Goal: Use online tool/utility: Utilize a website feature to perform a specific function

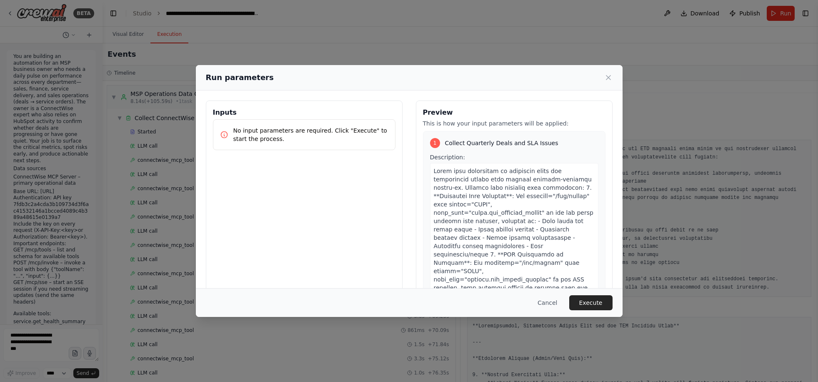
scroll to position [748, 0]
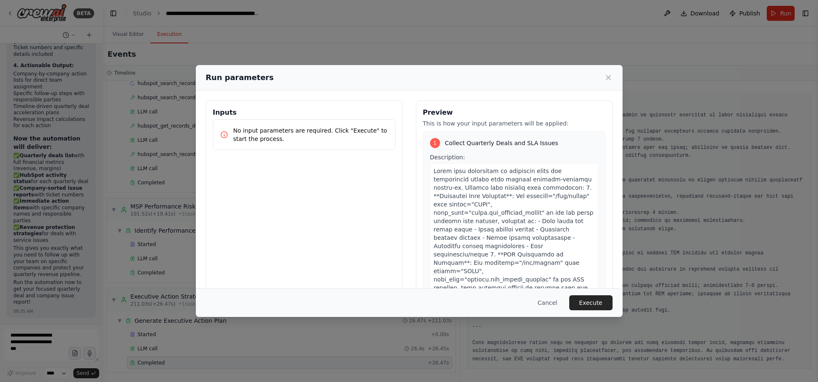
click at [364, 185] on div "Inputs No input parameters are required. Click "Execute" to start the process." at bounding box center [304, 199] width 197 height 198
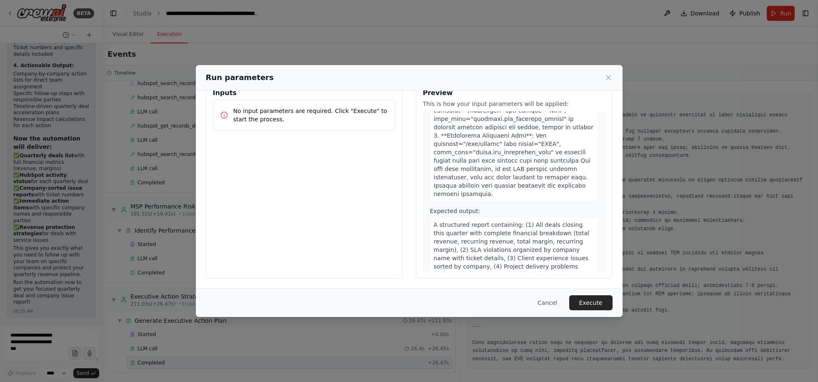
scroll to position [1379, 0]
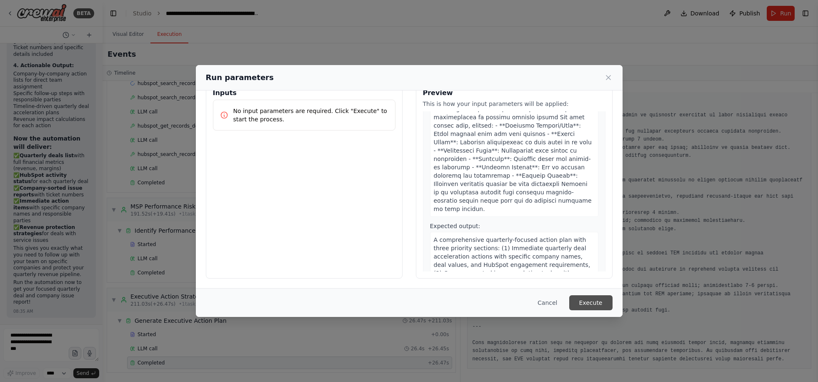
click at [604, 303] on button "Execute" at bounding box center [590, 302] width 43 height 15
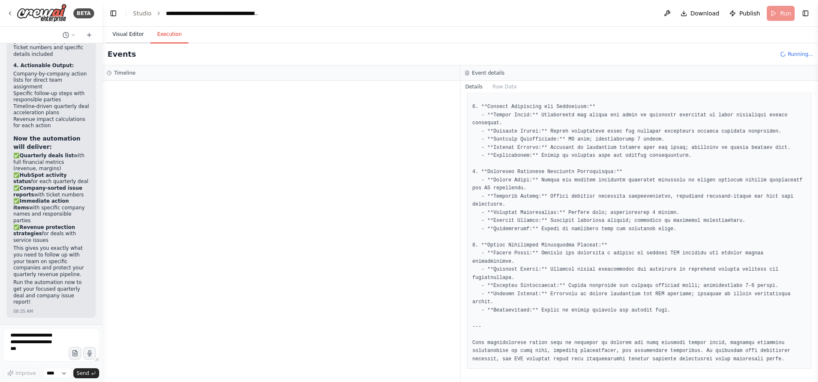
click at [131, 38] on button "Visual Editor" at bounding box center [128, 35] width 45 height 18
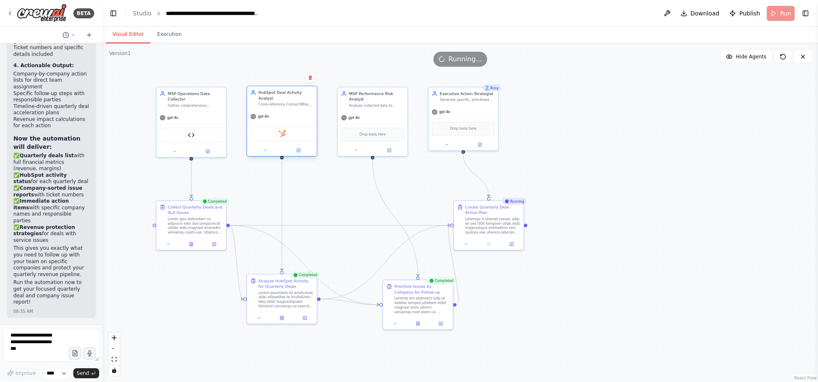
scroll to position [4576, 0]
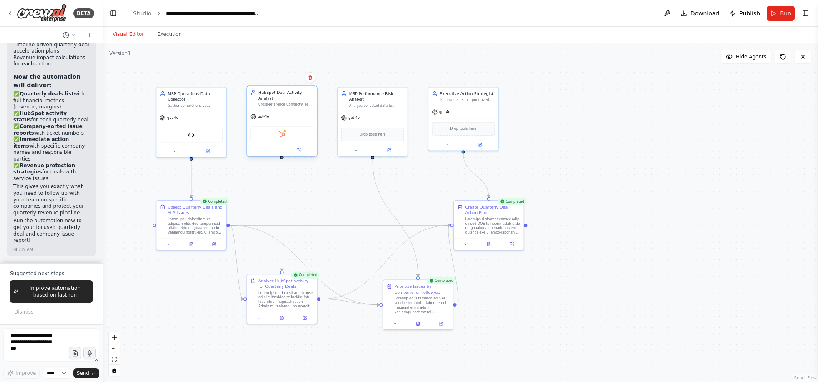
click at [276, 139] on div "HubSpot" at bounding box center [281, 133] width 63 height 15
click at [275, 150] on button at bounding box center [265, 150] width 32 height 7
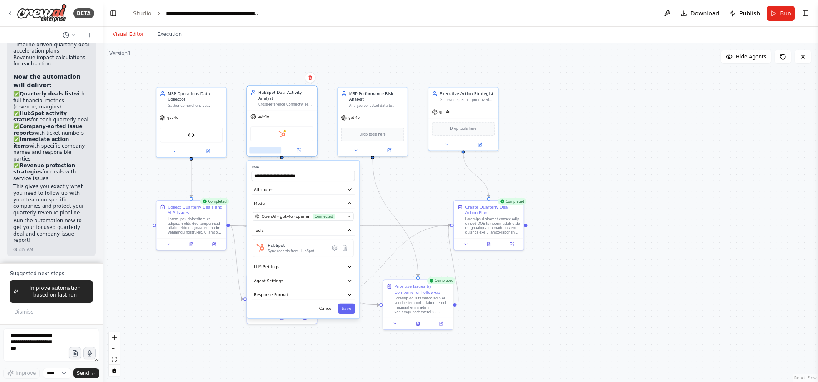
click at [275, 150] on button at bounding box center [265, 150] width 32 height 7
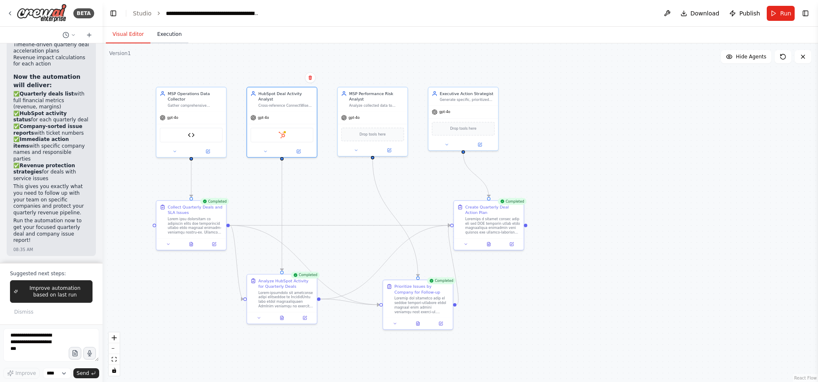
click at [181, 33] on button "Execution" at bounding box center [169, 35] width 38 height 18
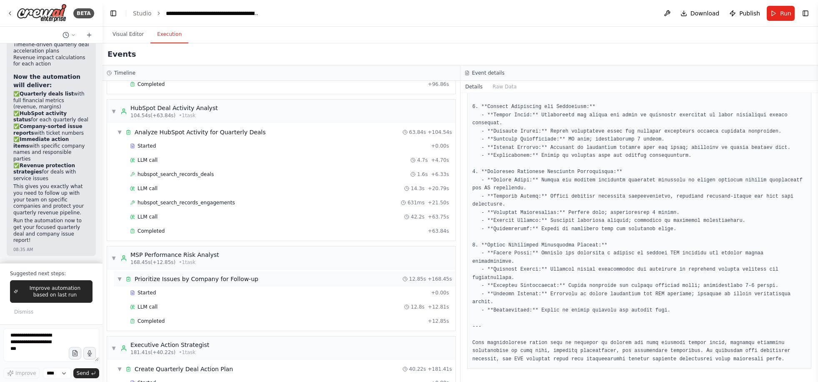
scroll to position [266, 0]
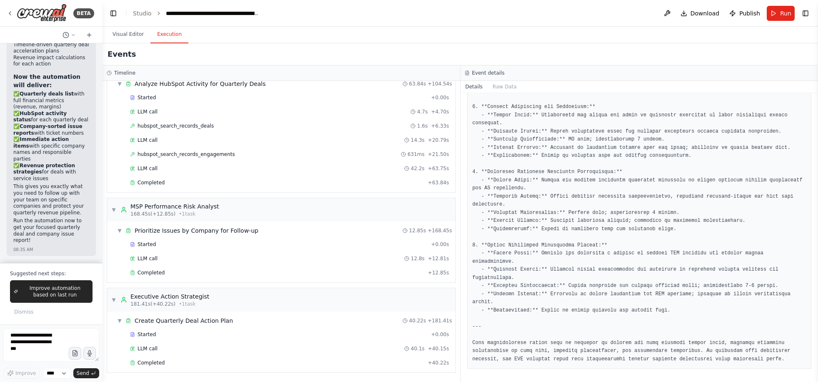
click at [295, 355] on div "Started + 0.00s LLM call 40.1s + 40.15s Completed + 40.22s" at bounding box center [285, 349] width 342 height 43
click at [295, 358] on div "Completed + 40.22s" at bounding box center [289, 362] width 325 height 13
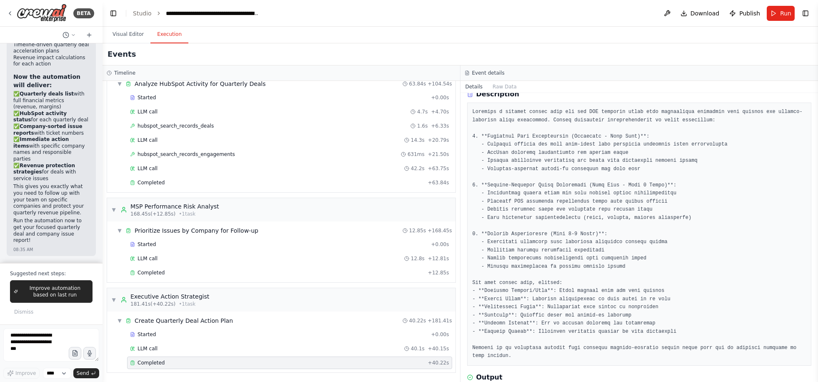
scroll to position [0, 0]
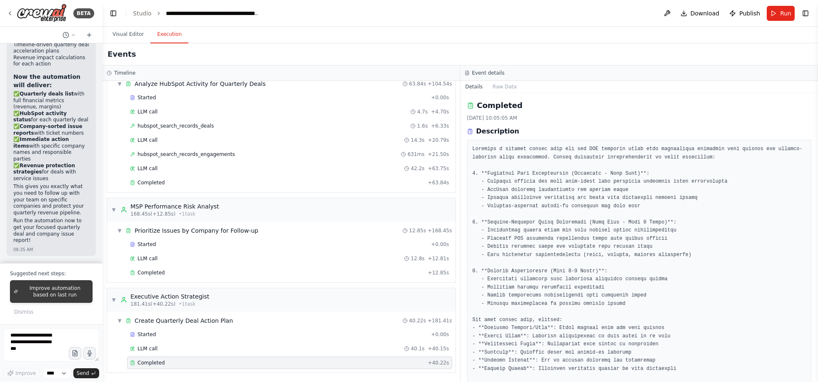
click at [50, 289] on span "Improve automation based on last run" at bounding box center [55, 291] width 68 height 13
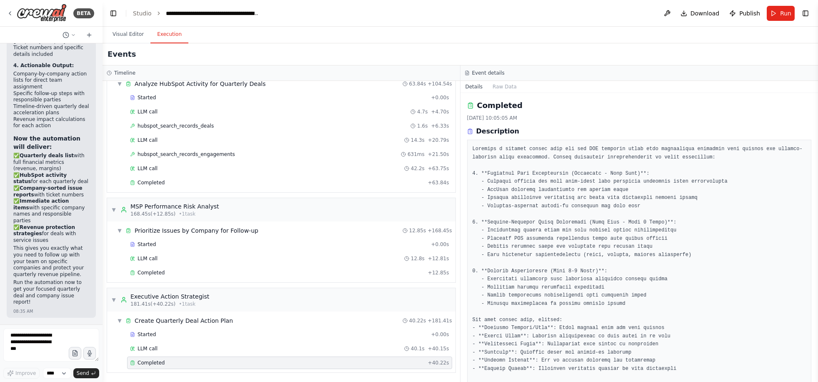
scroll to position [4574, 0]
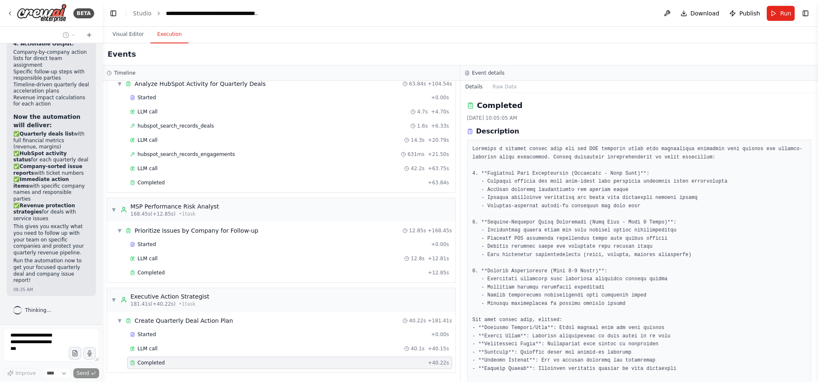
click at [639, 196] on pre at bounding box center [640, 271] width 334 height 252
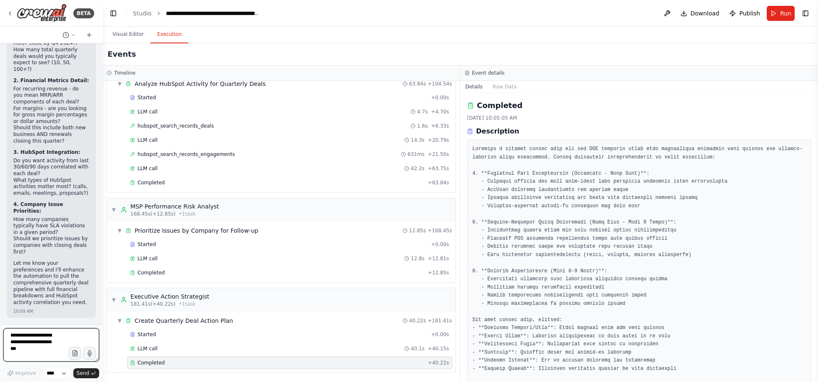
scroll to position [5033, 0]
click at [70, 338] on textarea at bounding box center [51, 344] width 96 height 33
type textarea "**********"
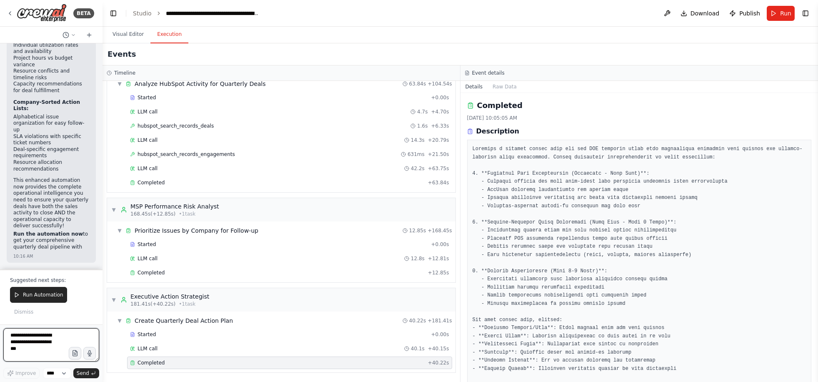
scroll to position [6377, 0]
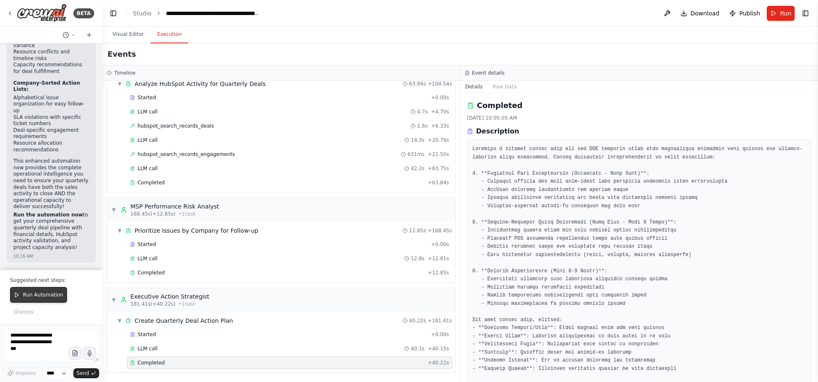
click at [38, 300] on button "Run Automation" at bounding box center [38, 295] width 57 height 16
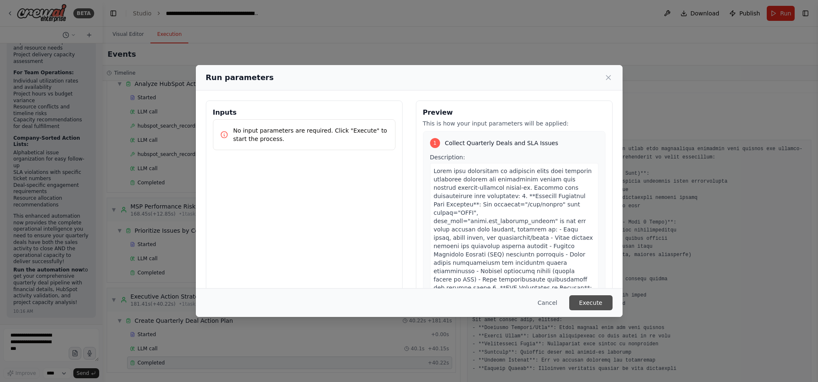
click at [606, 304] on button "Execute" at bounding box center [590, 302] width 43 height 15
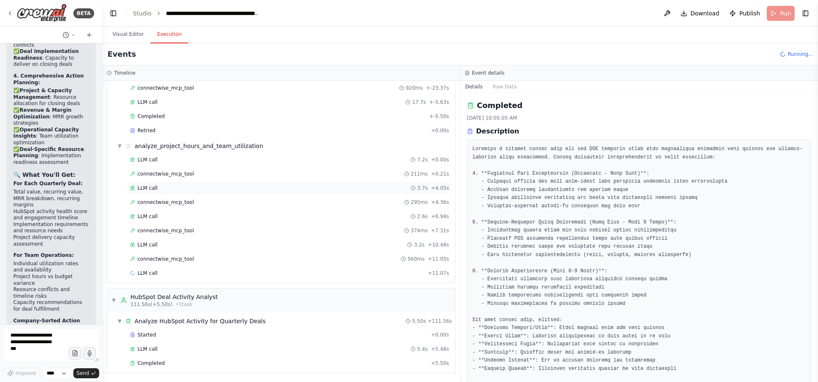
scroll to position [186, 0]
click at [185, 365] on div "Completed" at bounding box center [279, 362] width 298 height 7
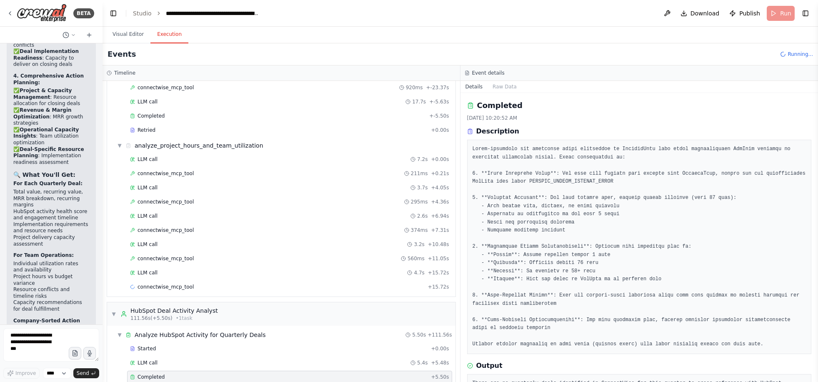
click at [608, 250] on pre at bounding box center [640, 246] width 334 height 203
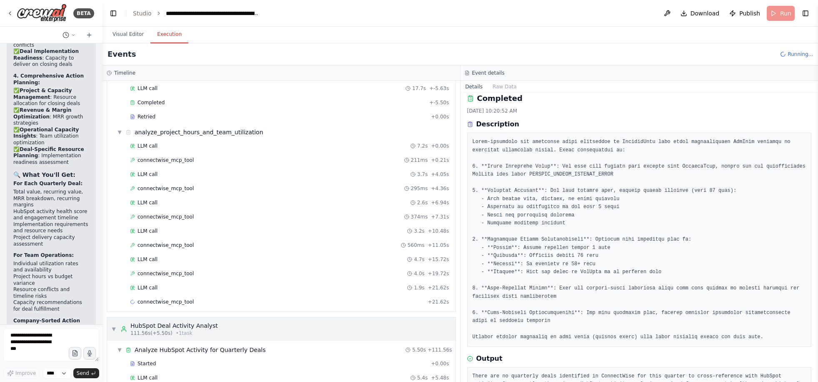
scroll to position [228, 0]
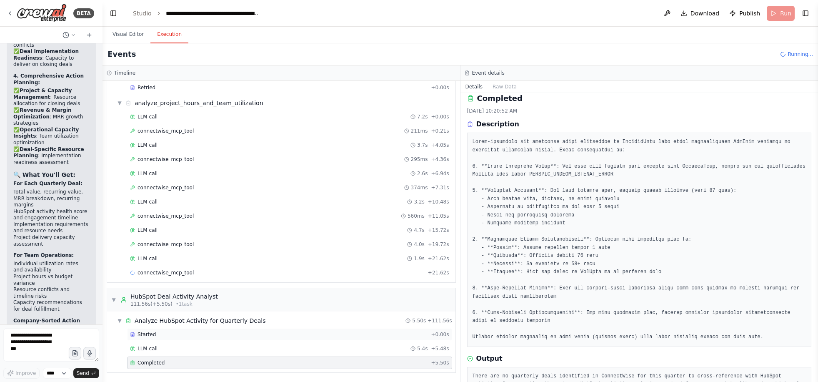
click at [302, 338] on div "Started + 0.00s" at bounding box center [289, 334] width 325 height 13
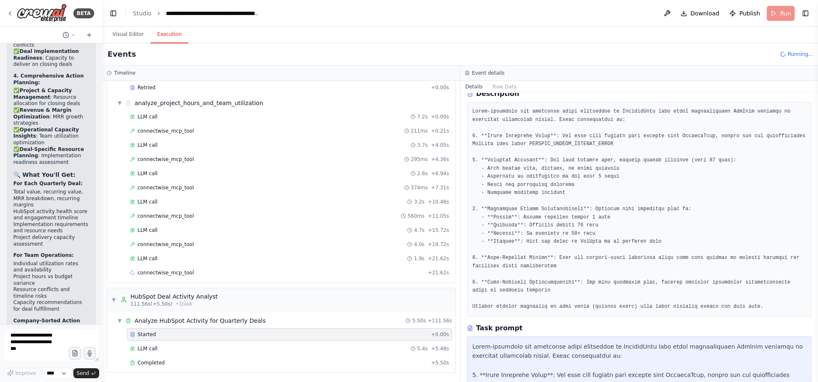
scroll to position [36, 0]
click at [264, 348] on div "LLM call 5.4s + 5.48s" at bounding box center [289, 348] width 319 height 7
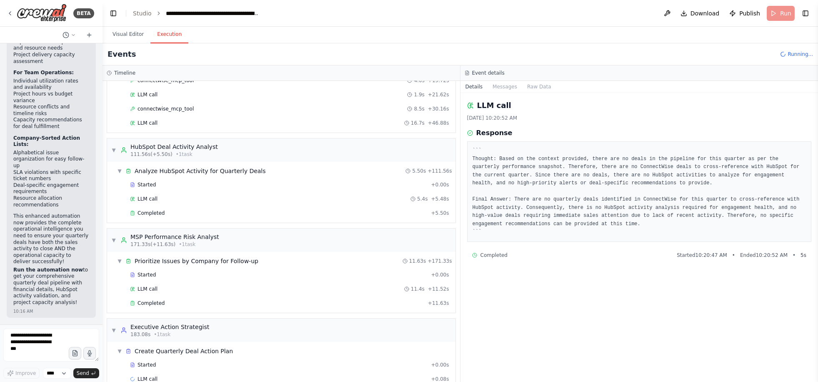
scroll to position [423, 0]
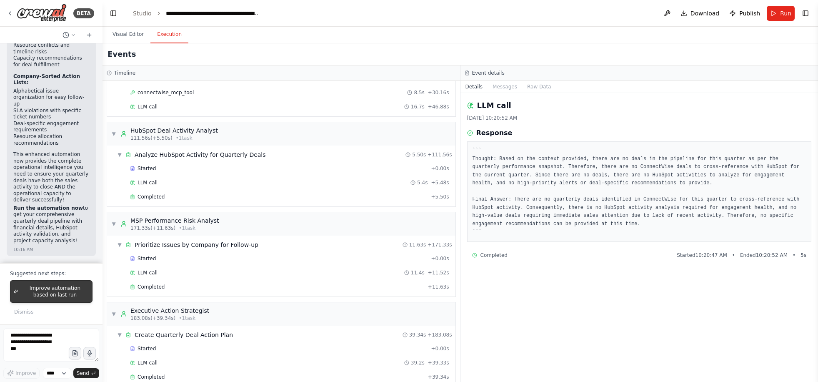
click at [47, 294] on span "Improve automation based on last run" at bounding box center [55, 291] width 68 height 13
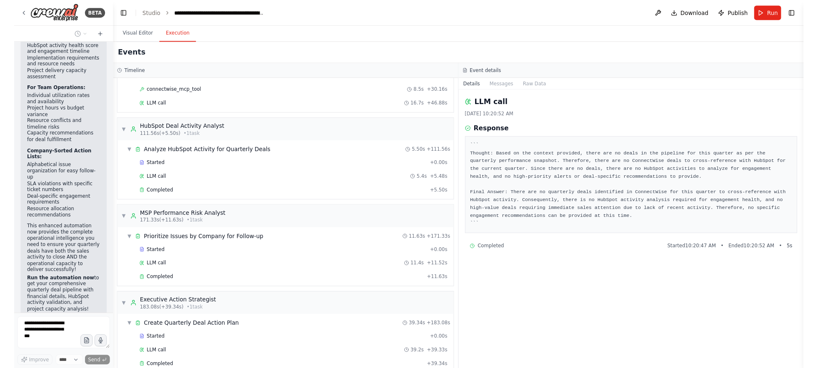
scroll to position [6098, 0]
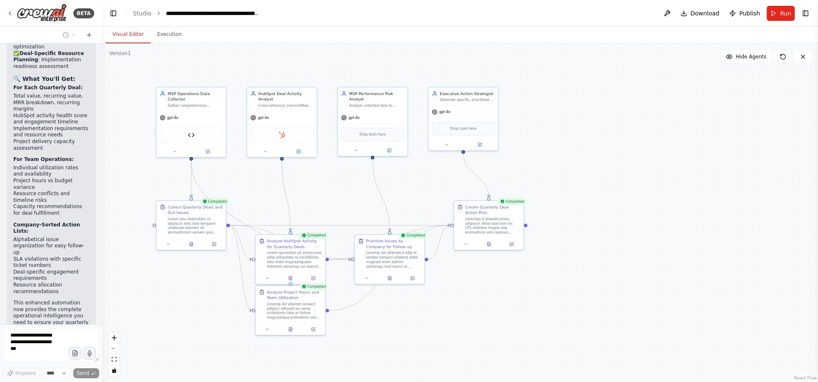
click at [131, 35] on button "Visual Editor" at bounding box center [128, 35] width 45 height 18
click at [156, 38] on button "Execution" at bounding box center [169, 35] width 38 height 18
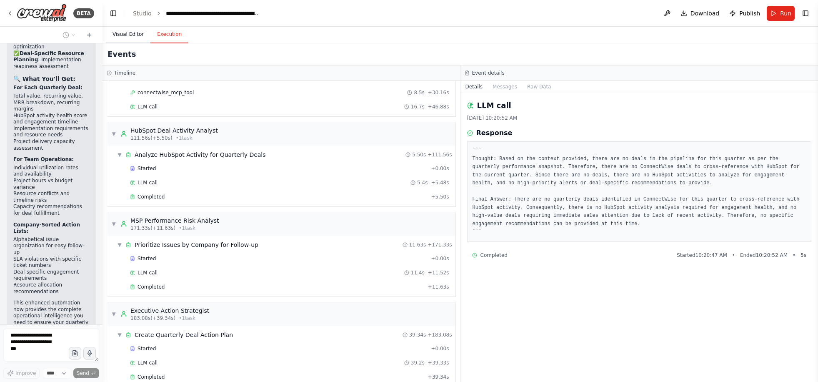
click at [133, 36] on button "Visual Editor" at bounding box center [128, 35] width 45 height 18
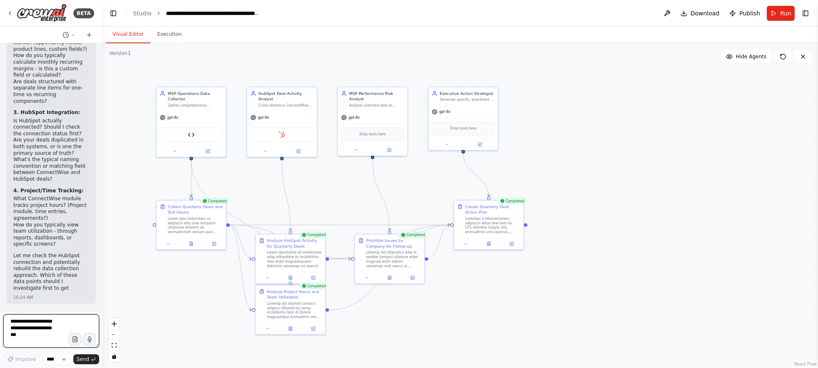
scroll to position [6942, 0]
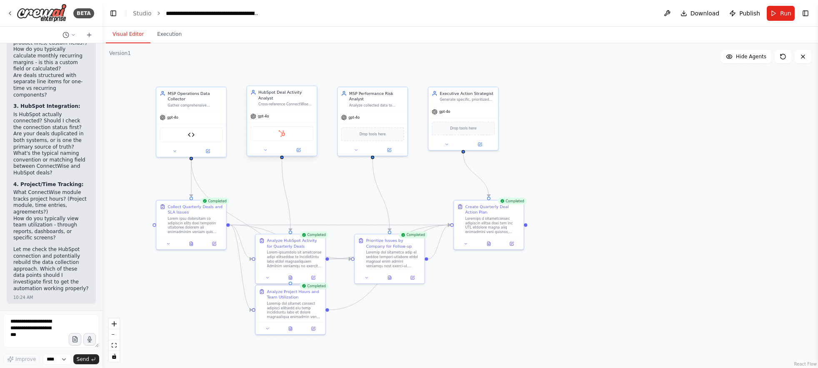
click at [292, 136] on div "HubSpot" at bounding box center [281, 133] width 63 height 15
click at [280, 136] on img at bounding box center [281, 133] width 7 height 7
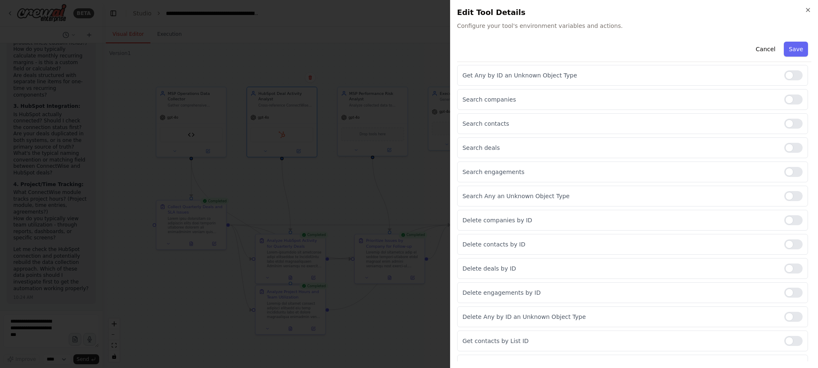
scroll to position [577, 0]
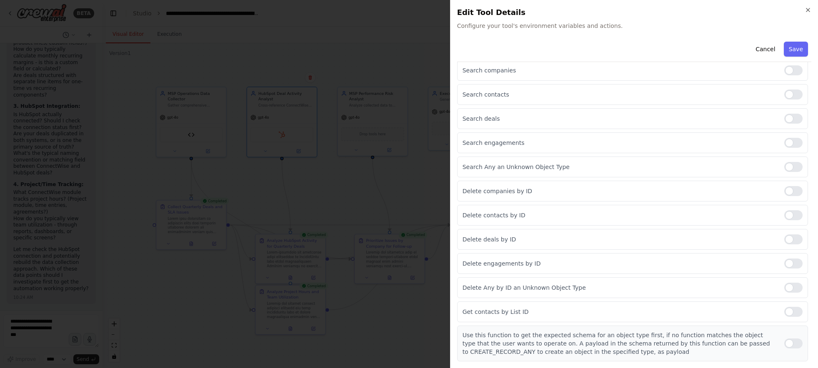
click at [786, 345] on div at bounding box center [793, 344] width 18 height 10
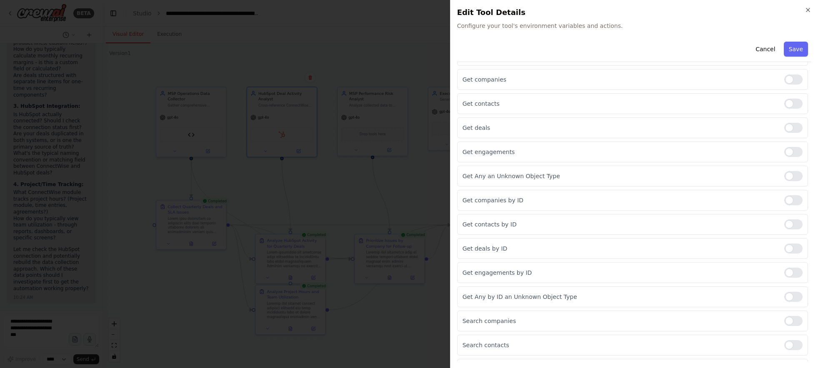
scroll to position [325, 0]
click at [785, 154] on div at bounding box center [793, 153] width 18 height 10
click at [786, 179] on div at bounding box center [793, 177] width 18 height 10
click at [790, 274] on div at bounding box center [793, 274] width 18 height 10
click at [785, 302] on div at bounding box center [793, 298] width 18 height 10
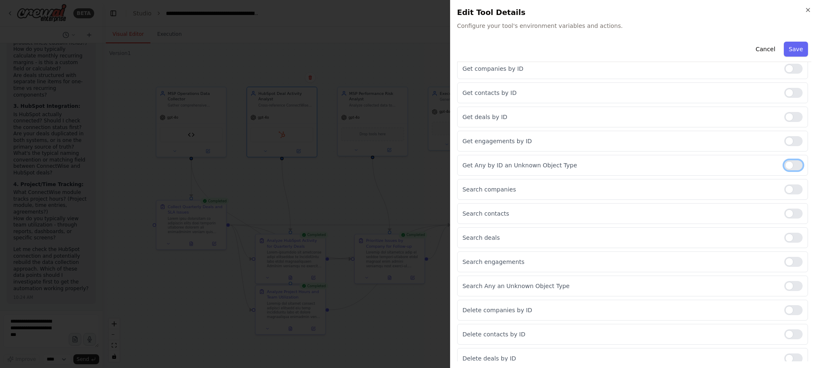
scroll to position [483, 0]
click at [784, 263] on div at bounding box center [793, 260] width 18 height 10
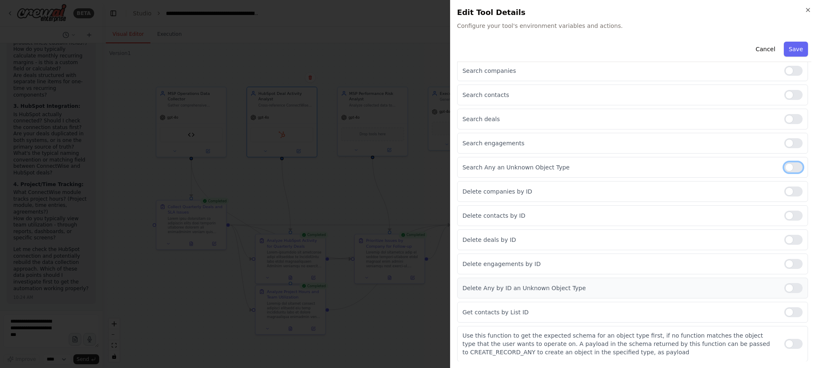
scroll to position [577, 0]
click at [784, 312] on div at bounding box center [793, 312] width 18 height 10
click at [794, 50] on button "Save" at bounding box center [796, 49] width 24 height 15
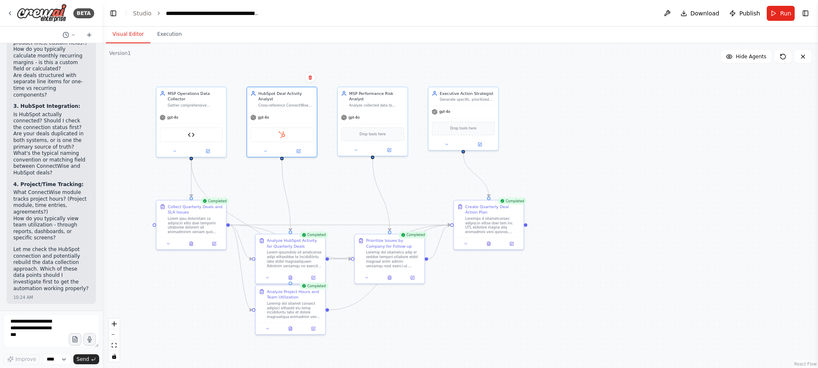
scroll to position [6942, 0]
click at [26, 342] on textarea at bounding box center [51, 331] width 96 height 33
type textarea "**********"
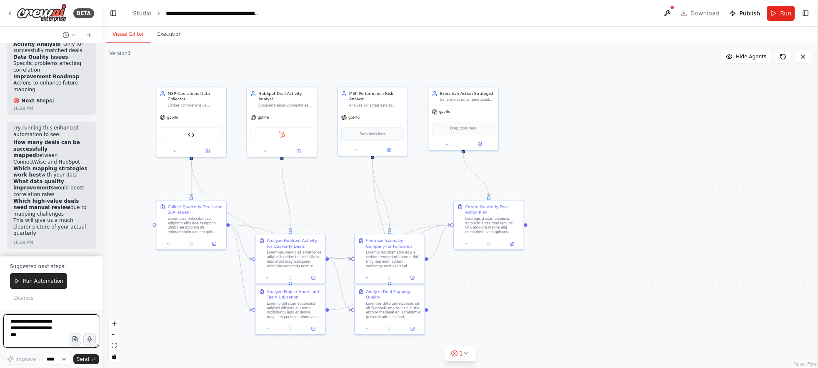
scroll to position [8623, 0]
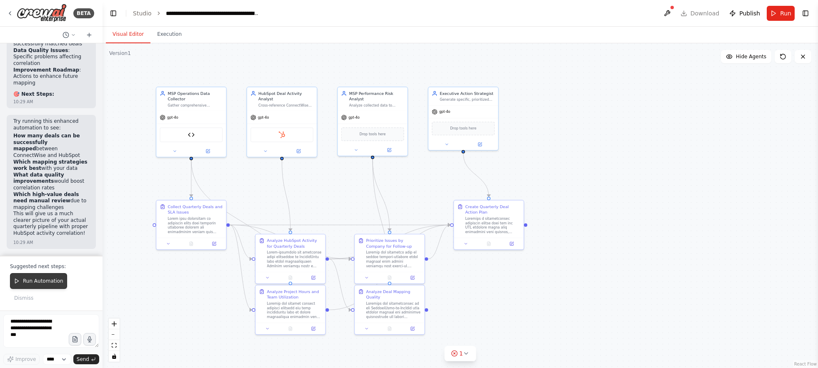
click at [57, 281] on span "Run Automation" at bounding box center [43, 281] width 40 height 7
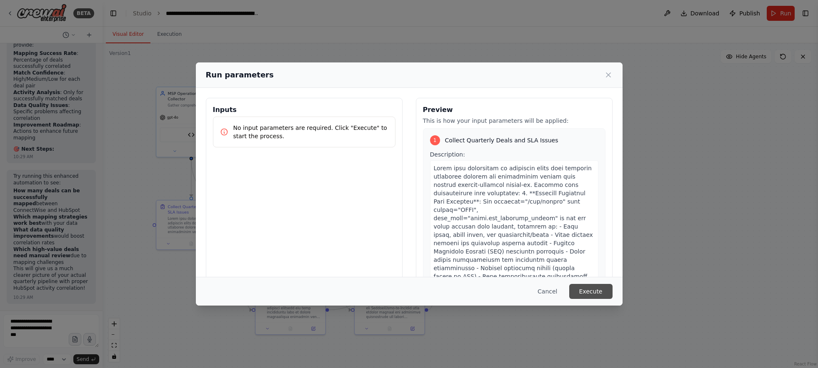
click at [601, 287] on button "Execute" at bounding box center [590, 291] width 43 height 15
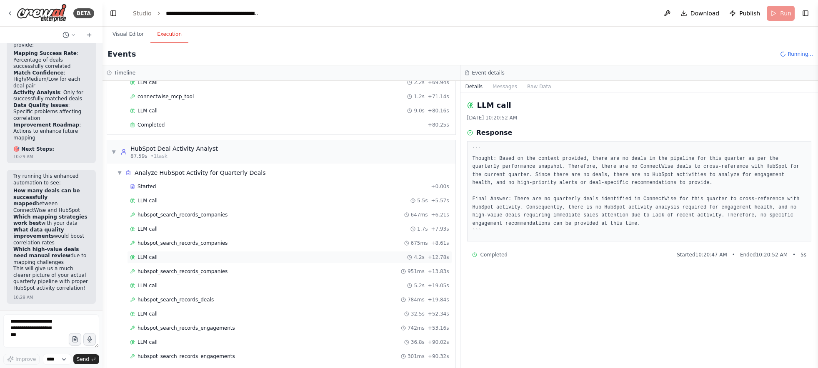
scroll to position [255, 0]
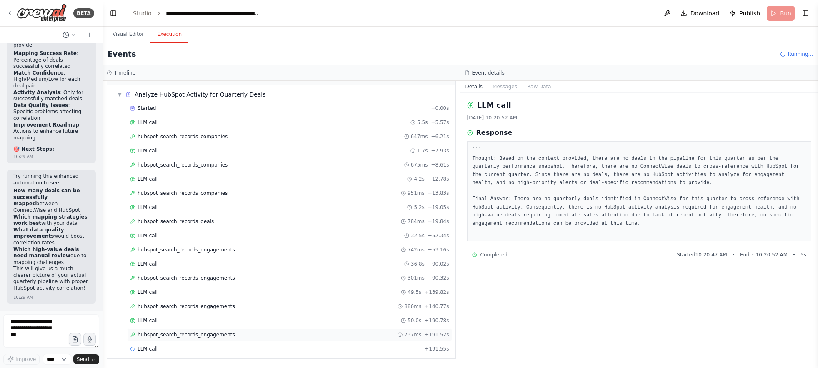
click at [177, 333] on span "hubspot_search_records_engagements" at bounding box center [187, 335] width 98 height 7
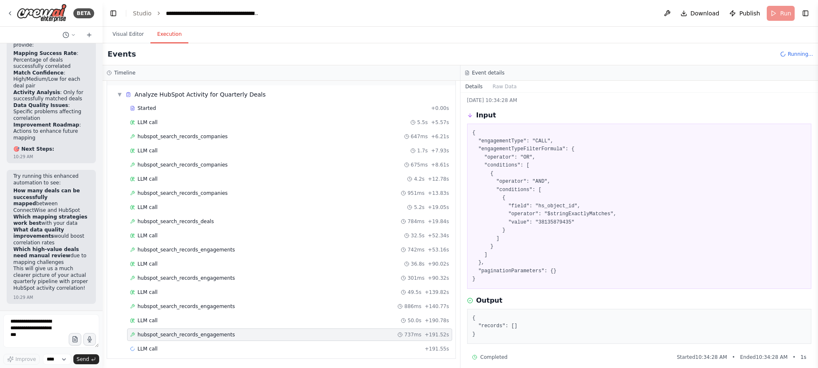
scroll to position [25, 0]
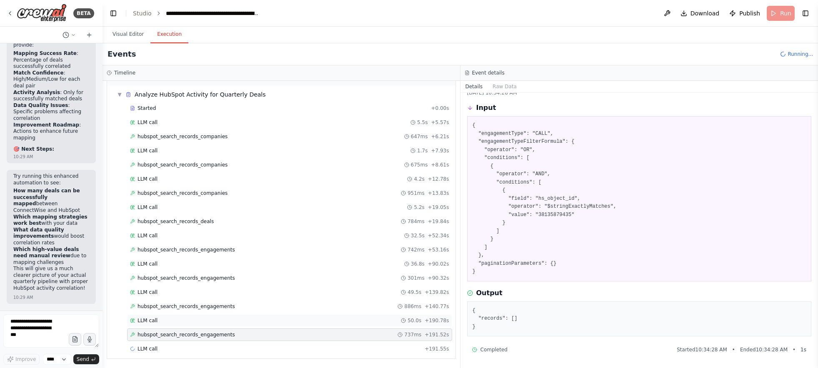
click at [255, 323] on div "LLM call 50.0s + 190.78s" at bounding box center [289, 321] width 319 height 7
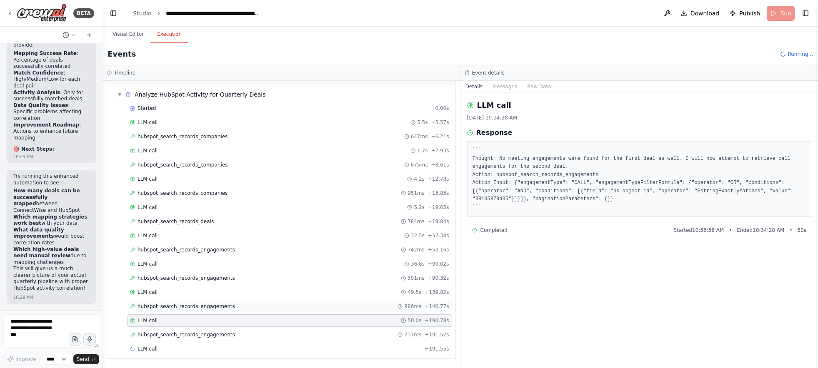
click at [291, 311] on div "hubspot_search_records_engagements 886ms + 140.77s" at bounding box center [289, 307] width 325 height 13
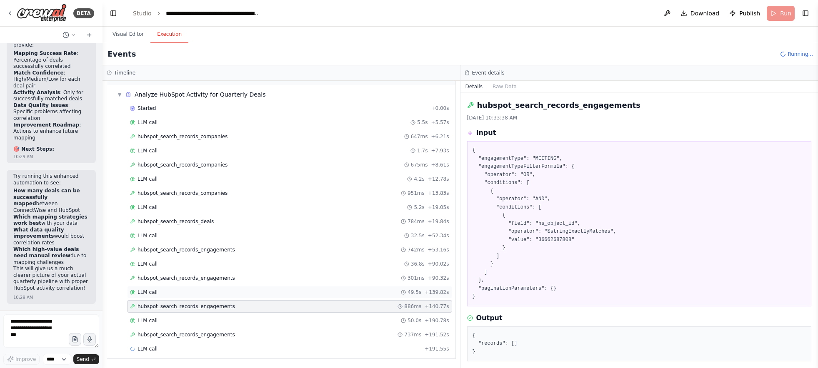
click at [296, 294] on div "LLM call 49.5s + 139.82s" at bounding box center [289, 292] width 319 height 7
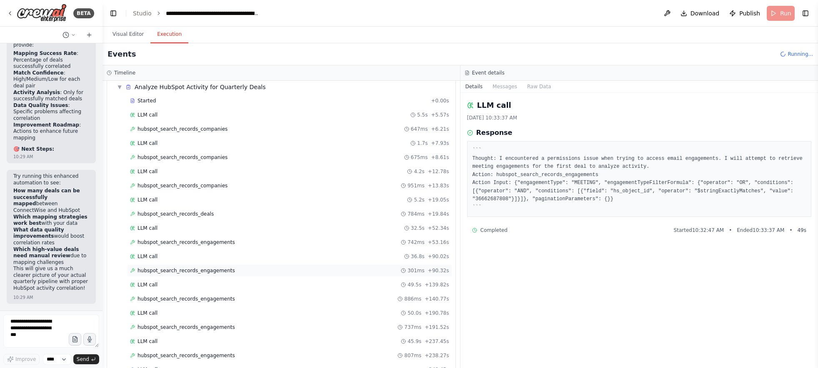
scroll to position [283, 0]
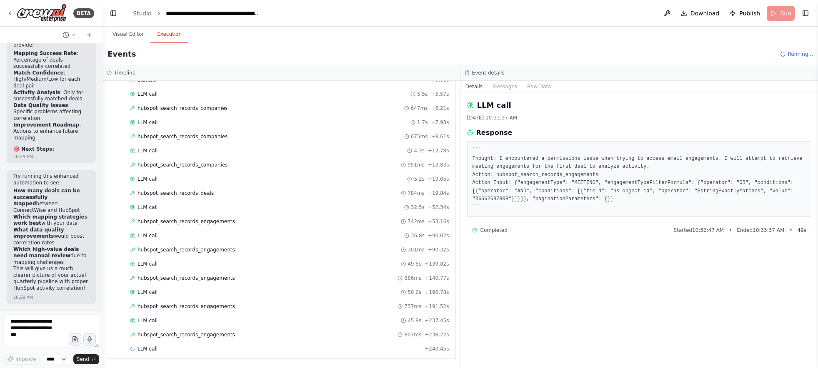
click at [250, 327] on div "Started + 0.00s LLM call 5.5s + 5.57s hubspot_search_records_companies 647ms + …" at bounding box center [285, 215] width 342 height 283
click at [247, 333] on div "hubspot_search_records_engagements 807ms + 238.27s" at bounding box center [289, 335] width 319 height 7
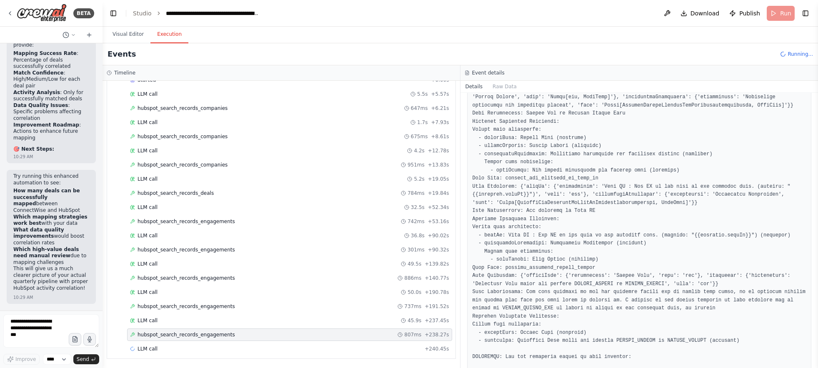
scroll to position [2390, 0]
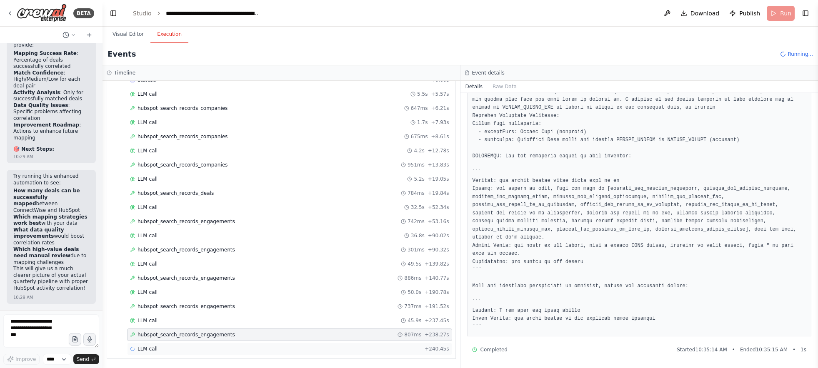
click at [220, 346] on div "LLM call + 240.45s" at bounding box center [289, 349] width 319 height 7
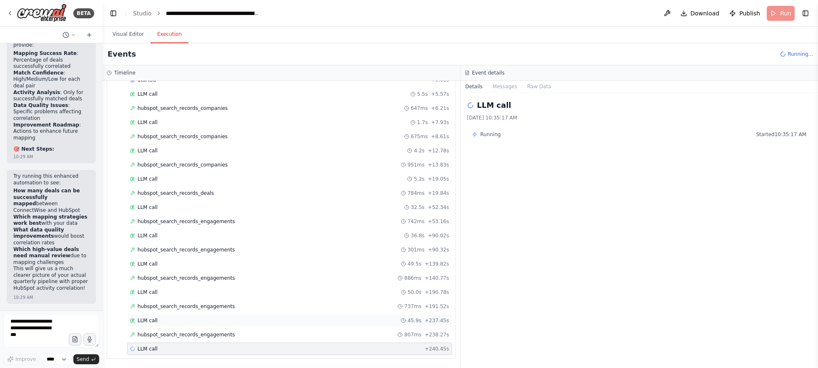
click at [229, 326] on div "LLM call 45.9s + 237.45s" at bounding box center [289, 321] width 325 height 13
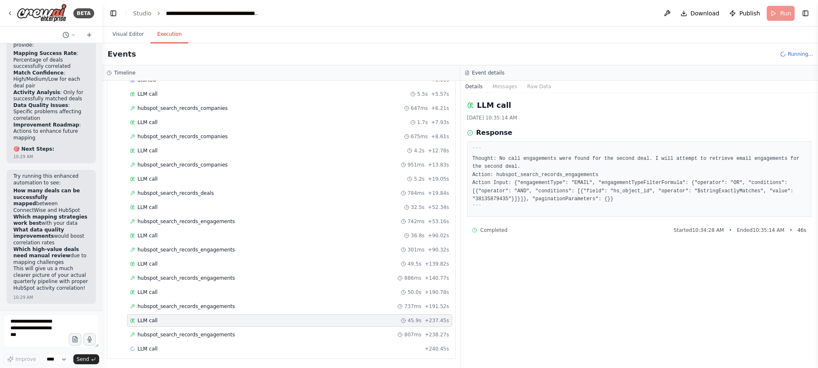
click at [234, 316] on div "LLM call 45.9s + 237.45s" at bounding box center [289, 321] width 325 height 13
click at [237, 311] on div "hubspot_search_records_engagements 737ms + 191.52s" at bounding box center [289, 307] width 325 height 13
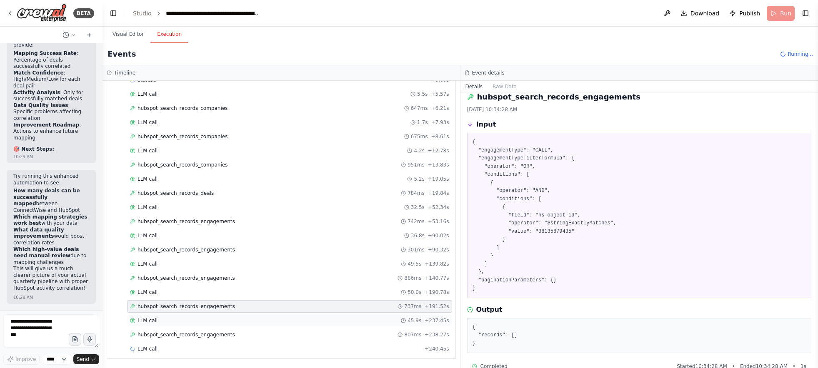
scroll to position [25, 0]
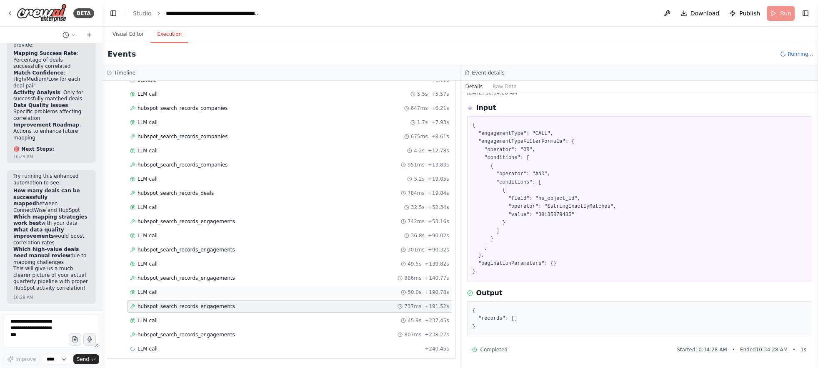
click at [232, 297] on div "LLM call 50.0s + 190.78s" at bounding box center [289, 292] width 325 height 13
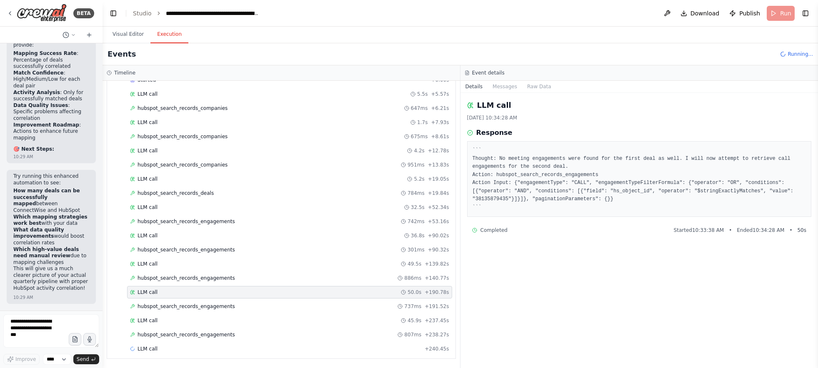
click at [234, 287] on div "LLM call 50.0s + 190.78s" at bounding box center [289, 292] width 325 height 13
click at [238, 278] on div "hubspot_search_records_engagements 886ms + 140.77s" at bounding box center [289, 278] width 319 height 7
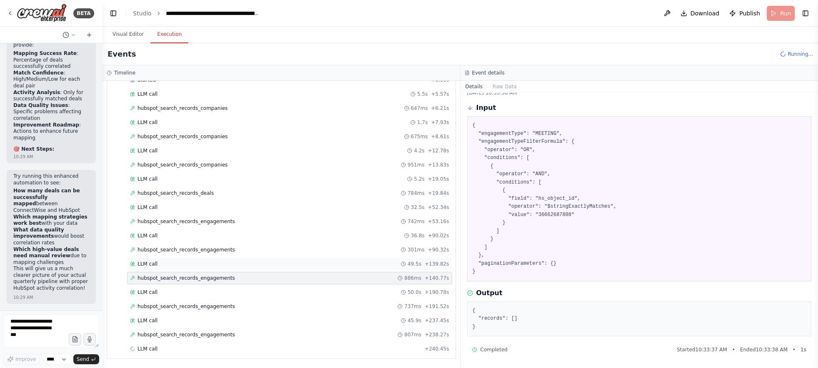
click at [264, 261] on div "LLM call 49.5s + 139.82s" at bounding box center [289, 264] width 319 height 7
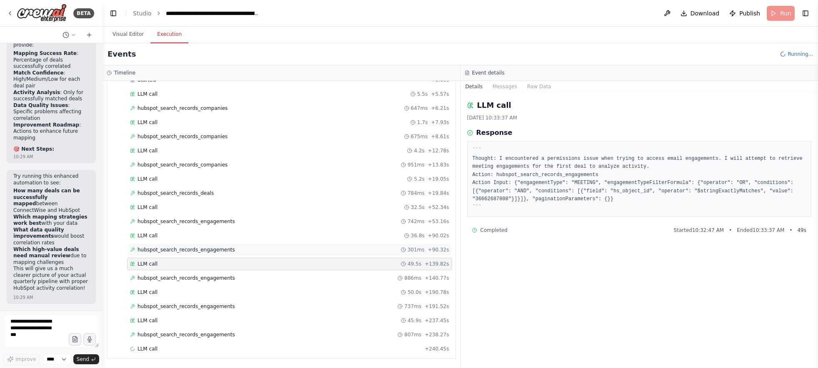
click at [269, 255] on div "hubspot_search_records_engagements 301ms + 90.32s" at bounding box center [289, 250] width 325 height 13
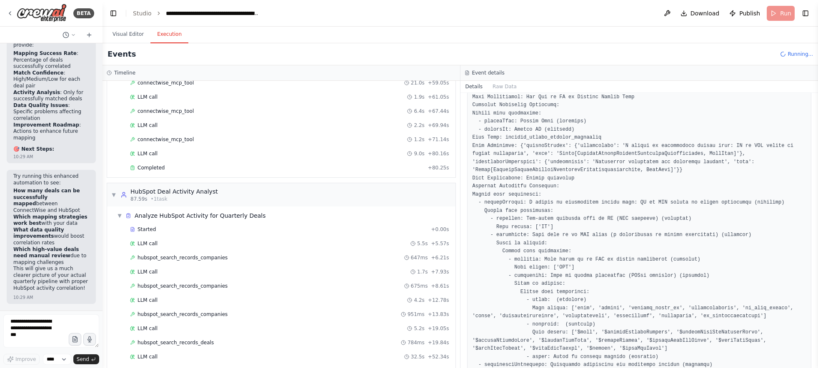
scroll to position [0, 0]
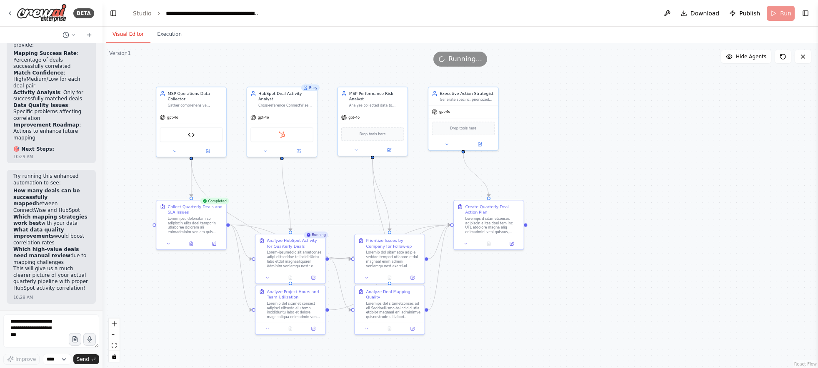
click at [135, 42] on button "Visual Editor" at bounding box center [128, 35] width 45 height 18
click at [295, 134] on div "HubSpot" at bounding box center [281, 133] width 63 height 15
click at [265, 150] on icon at bounding box center [265, 150] width 2 height 1
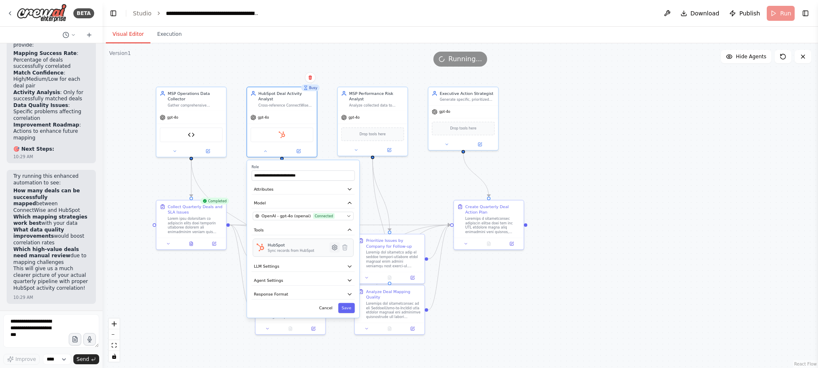
click at [332, 250] on icon at bounding box center [334, 247] width 7 height 7
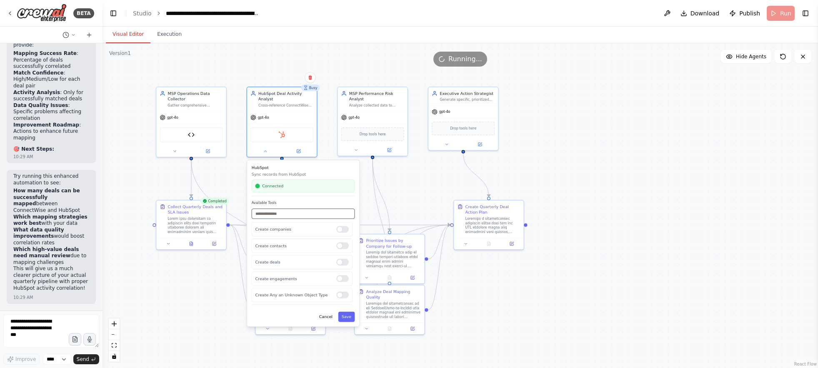
click at [306, 213] on input "text" at bounding box center [303, 214] width 103 height 10
click at [287, 215] on input "***" at bounding box center [303, 214] width 103 height 10
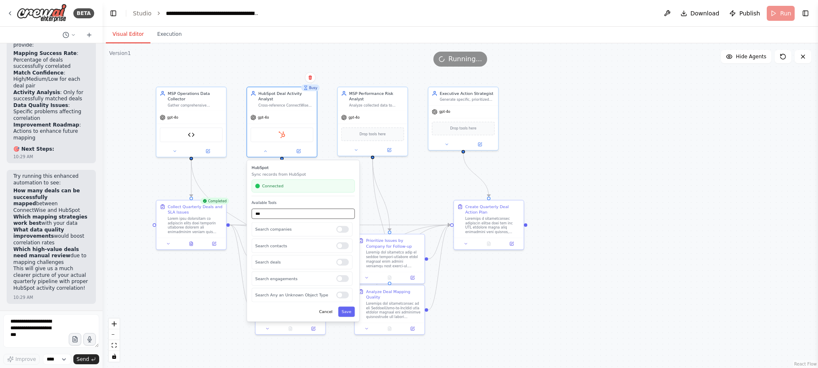
type input "****"
click at [290, 218] on input "****" at bounding box center [303, 214] width 103 height 10
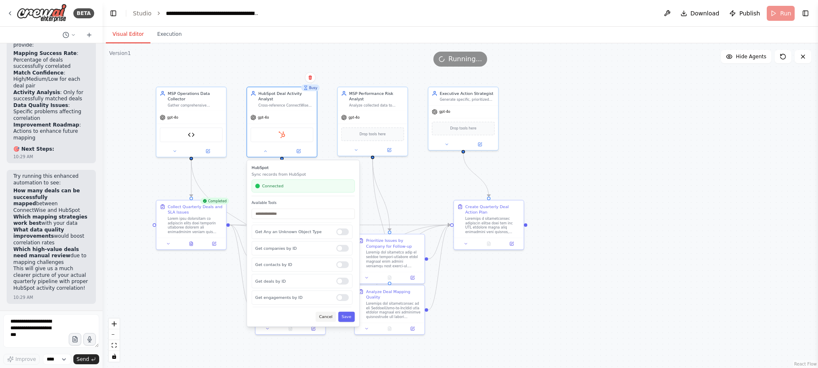
click at [328, 319] on button "Cancel" at bounding box center [326, 317] width 20 height 10
click at [623, 315] on div ".deletable-edge-delete-btn { width: 20px; height: 20px; border: 0px solid #ffff…" at bounding box center [461, 205] width 716 height 325
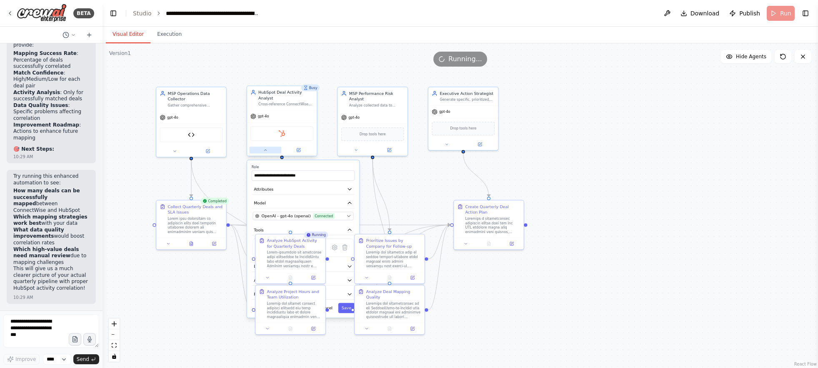
click at [267, 153] on button at bounding box center [265, 150] width 32 height 7
drag, startPoint x: 152, startPoint y: 28, endPoint x: 164, endPoint y: 30, distance: 12.3
click at [153, 28] on button "Execution" at bounding box center [169, 35] width 38 height 18
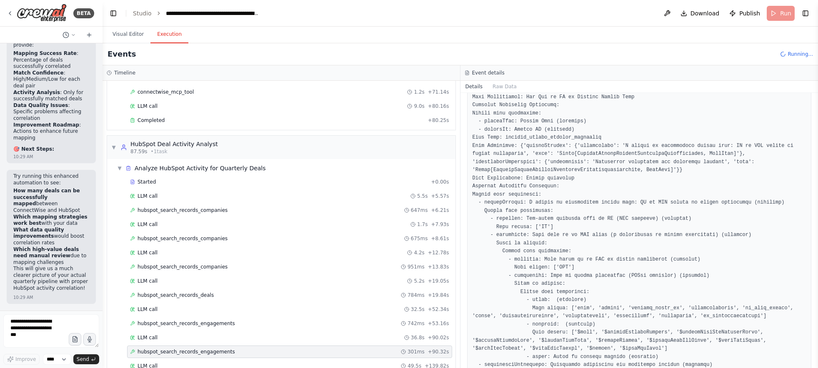
scroll to position [283, 0]
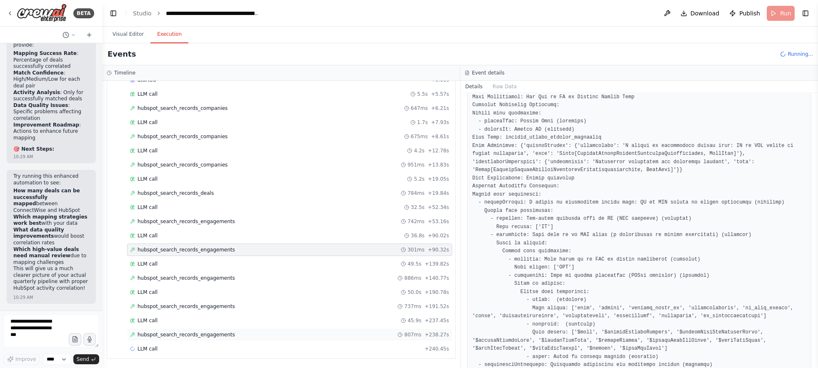
click at [177, 341] on div "hubspot_search_records_engagements 807ms + 238.27s" at bounding box center [289, 335] width 325 height 13
click at [179, 338] on div "hubspot_search_records_engagements 807ms + 238.27s" at bounding box center [289, 335] width 325 height 13
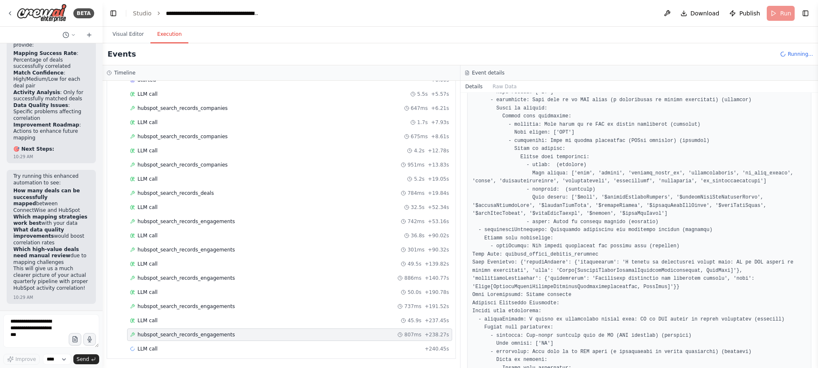
scroll to position [1126, 0]
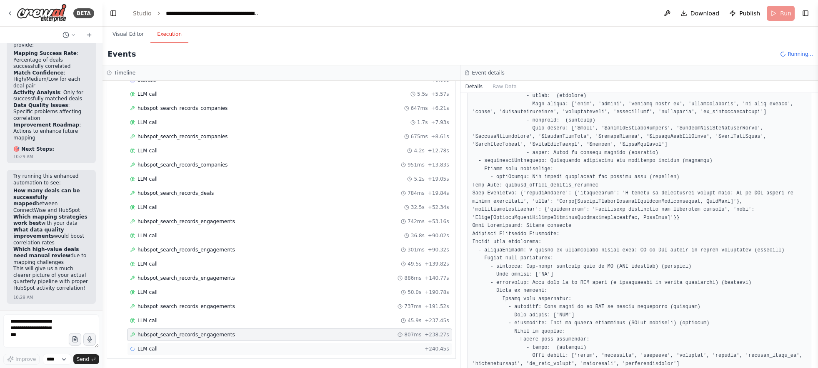
click at [247, 343] on div "LLM call + 240.45s" at bounding box center [289, 349] width 325 height 13
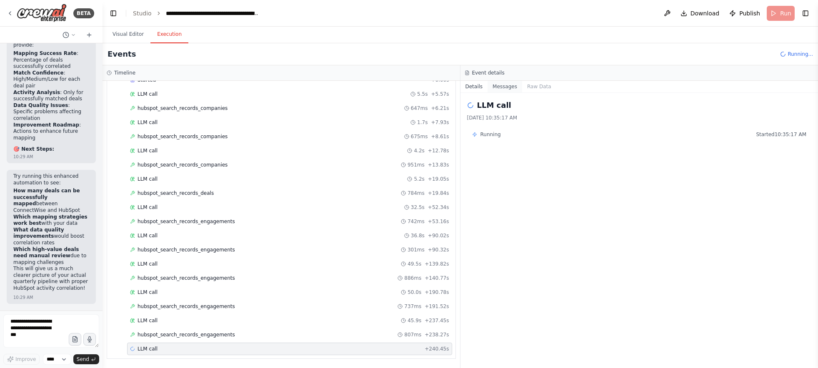
click at [495, 88] on button "Messages" at bounding box center [505, 87] width 35 height 12
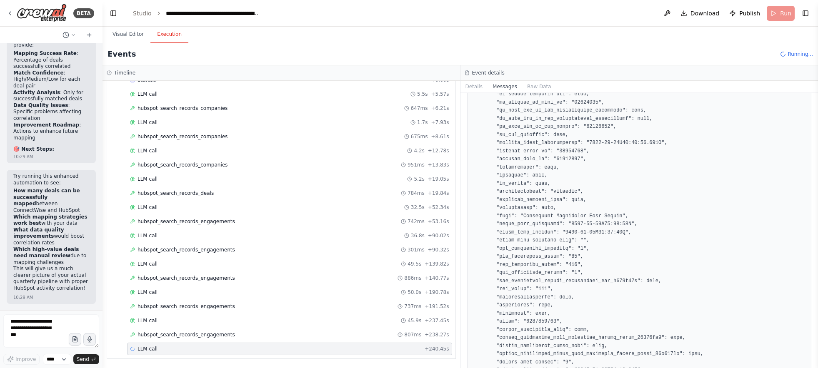
scroll to position [4821, 0]
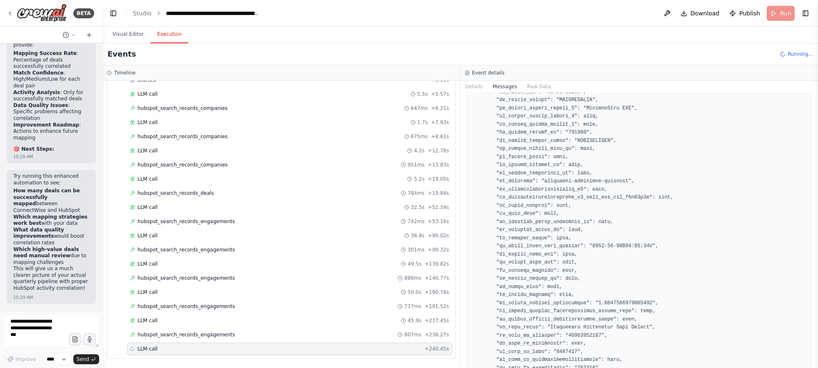
scroll to position [4518, 0]
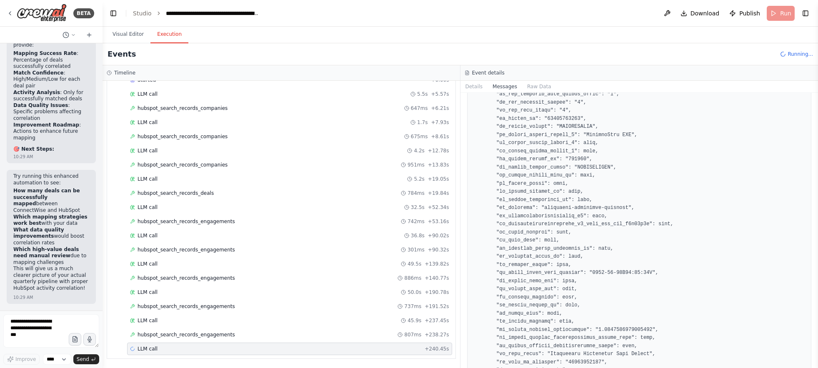
copy pre "29860315814"
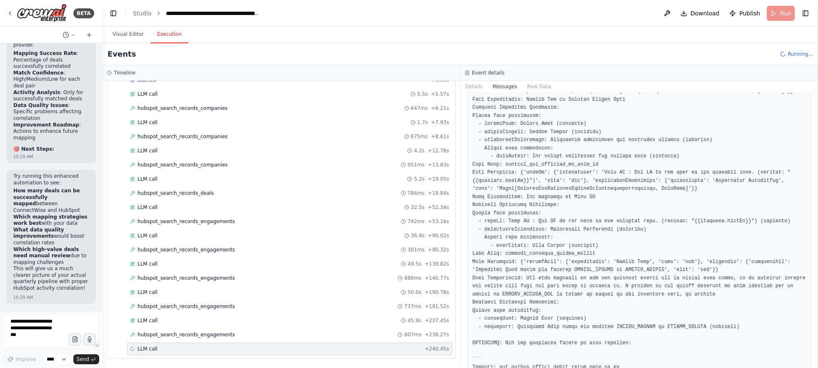
scroll to position [18366, 0]
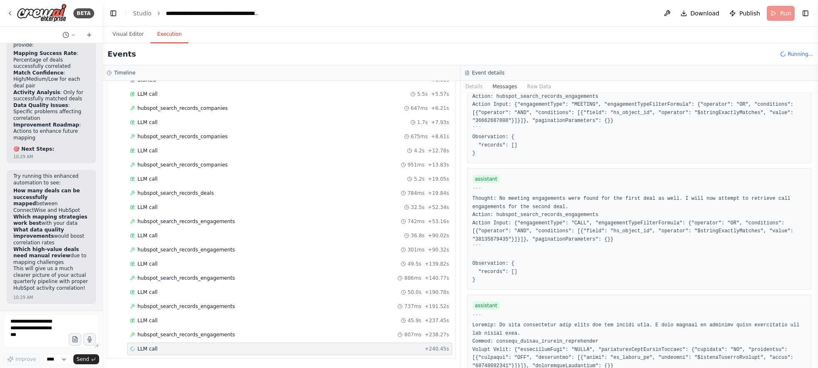
scroll to position [15884, 0]
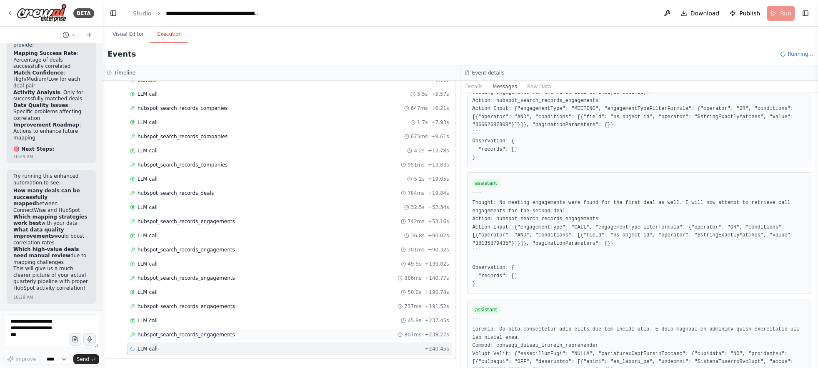
click at [311, 336] on div "hubspot_search_records_engagements 807ms + 238.27s" at bounding box center [289, 335] width 319 height 7
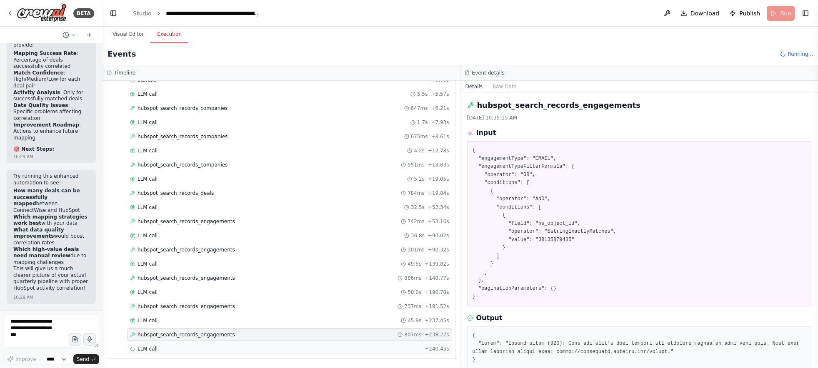
click at [310, 351] on div "LLM call + 240.45s" at bounding box center [289, 349] width 319 height 7
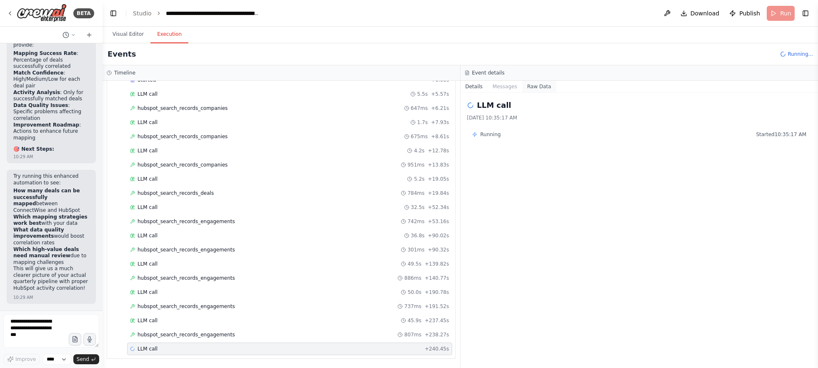
click at [537, 83] on button "Raw Data" at bounding box center [539, 87] width 34 height 12
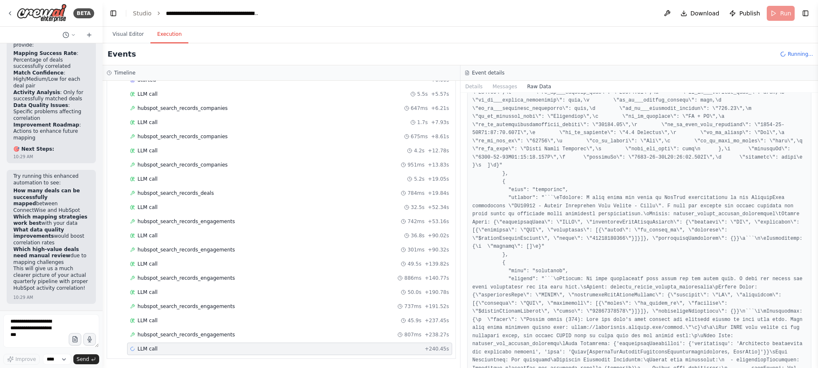
scroll to position [29536, 0]
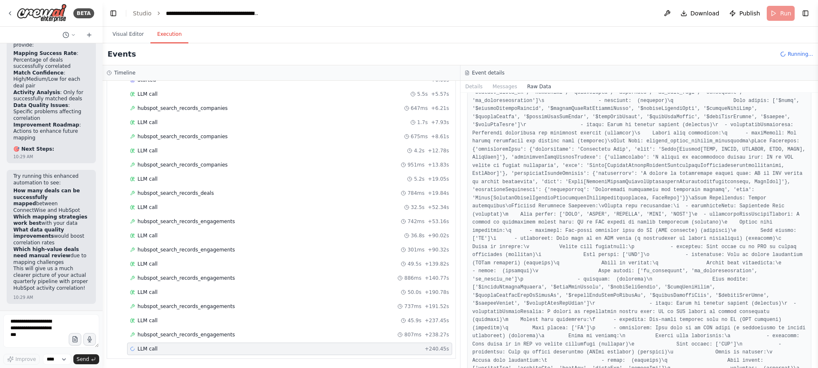
drag, startPoint x: 712, startPoint y: 241, endPoint x: 746, endPoint y: 238, distance: 34.7
click at [197, 333] on span "hubspot_search_records_engagements" at bounding box center [187, 335] width 98 height 7
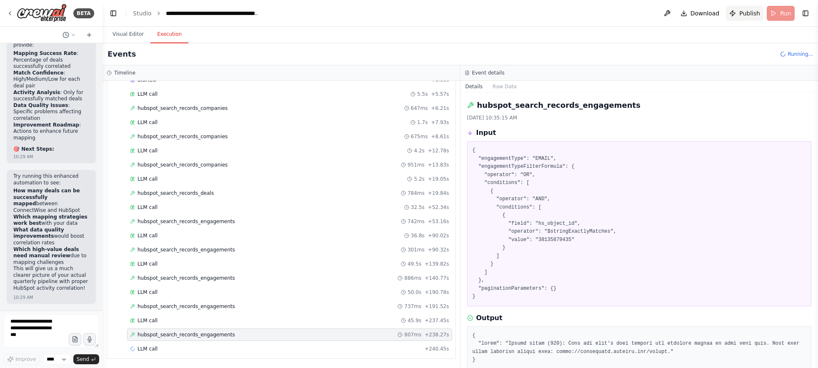
click at [746, 14] on span "Publish" at bounding box center [749, 13] width 21 height 8
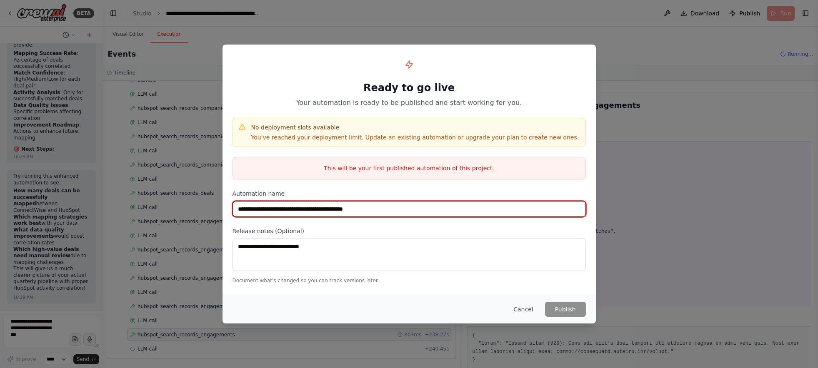
click at [382, 211] on input "**********" at bounding box center [409, 209] width 353 height 16
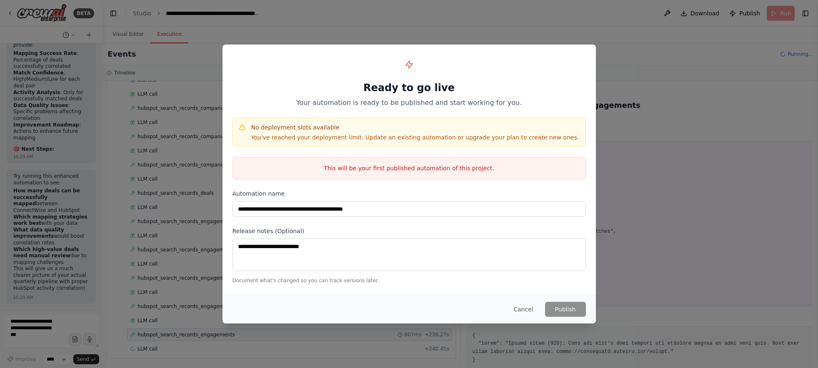
click at [428, 170] on p "This will be your first published automation of this project." at bounding box center [409, 168] width 353 height 8
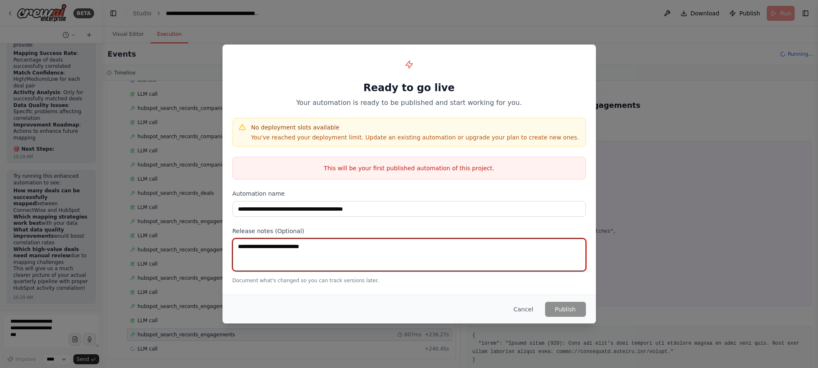
click at [394, 249] on textarea at bounding box center [409, 255] width 353 height 33
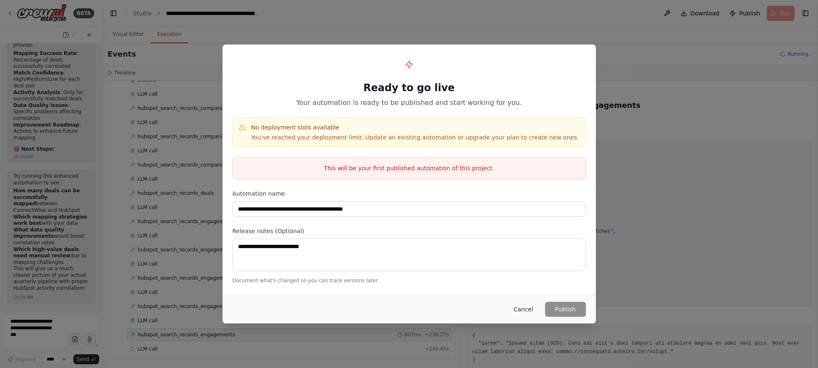
click at [531, 309] on button "Cancel" at bounding box center [523, 309] width 33 height 15
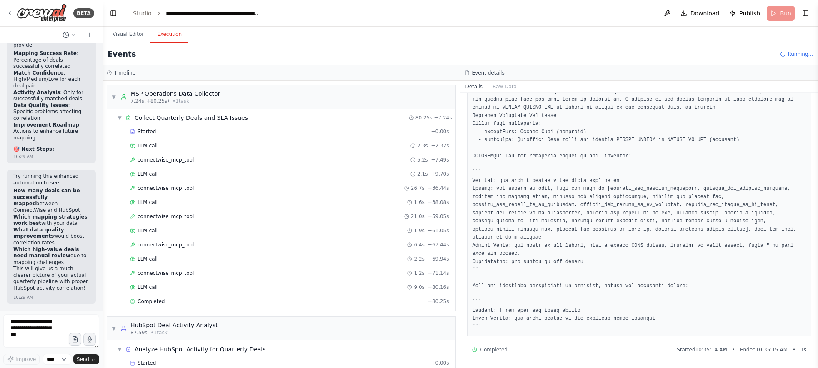
scroll to position [283, 0]
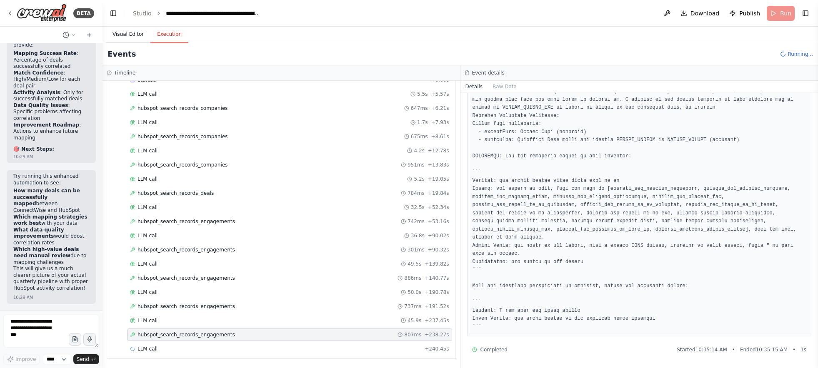
click at [138, 38] on button "Visual Editor" at bounding box center [128, 35] width 45 height 18
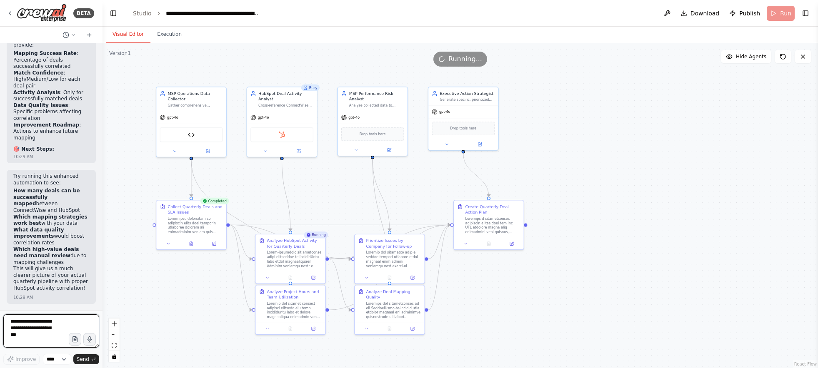
click at [47, 331] on textarea at bounding box center [51, 331] width 96 height 33
type textarea "****"
